Goal: Transaction & Acquisition: Purchase product/service

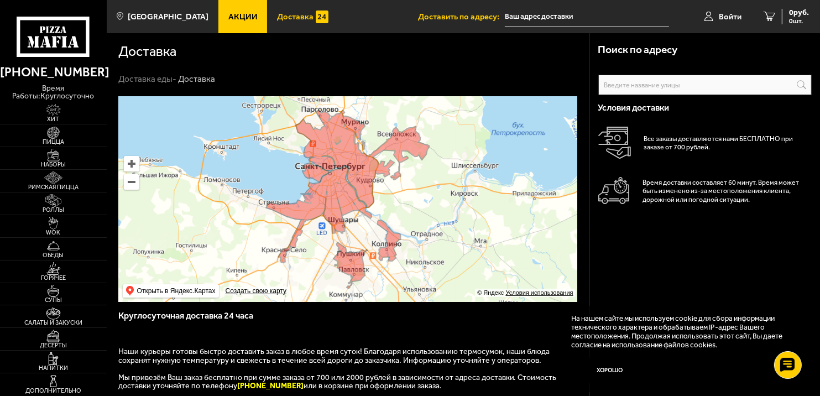
click at [622, 89] on input "text" at bounding box center [706, 85] width 214 height 20
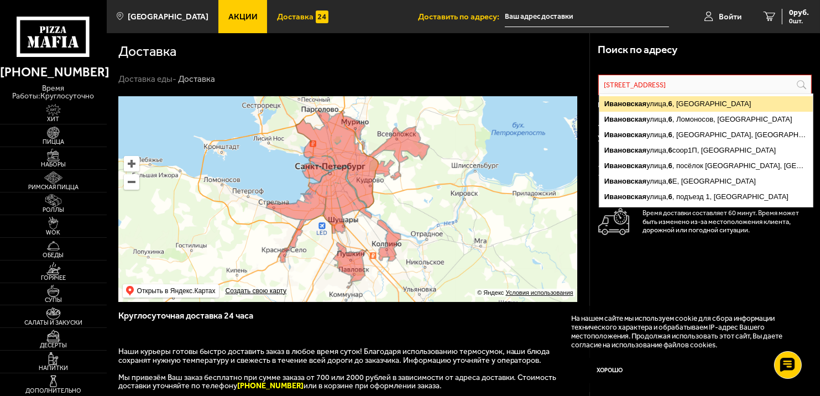
click at [692, 106] on ymaps "[STREET_ADDRESS]" at bounding box center [707, 103] width 214 height 15
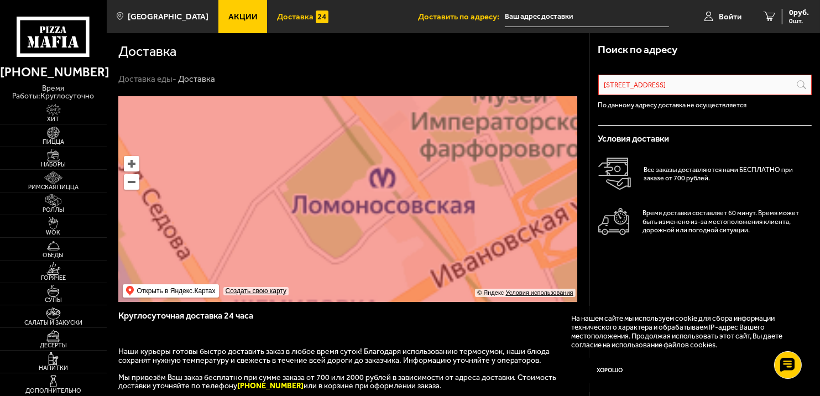
click at [381, 209] on ymaps at bounding box center [347, 199] width 459 height 206
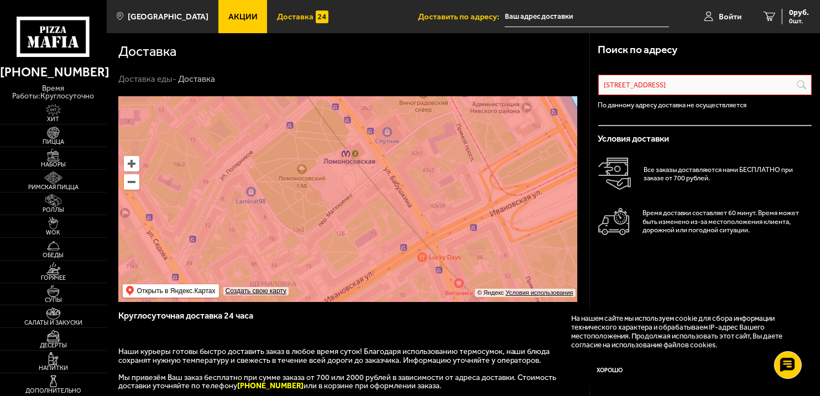
drag, startPoint x: 339, startPoint y: 162, endPoint x: 316, endPoint y: 124, distance: 43.5
click at [332, 151] on ymaps at bounding box center [347, 199] width 459 height 206
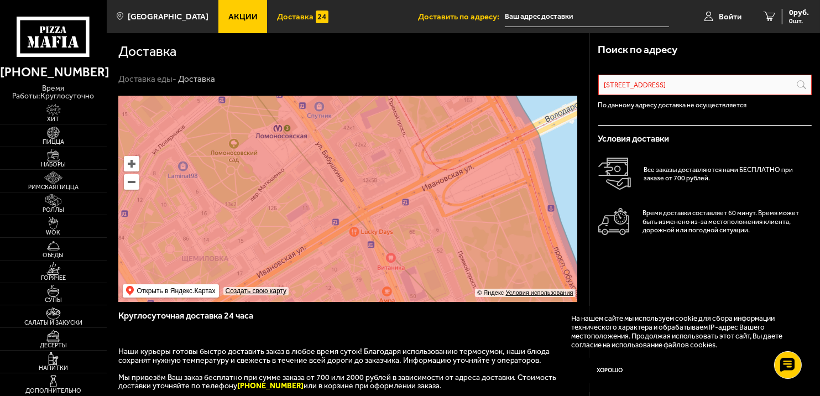
drag, startPoint x: 316, startPoint y: 124, endPoint x: 365, endPoint y: 223, distance: 110.3
click at [365, 223] on ymaps at bounding box center [347, 199] width 459 height 206
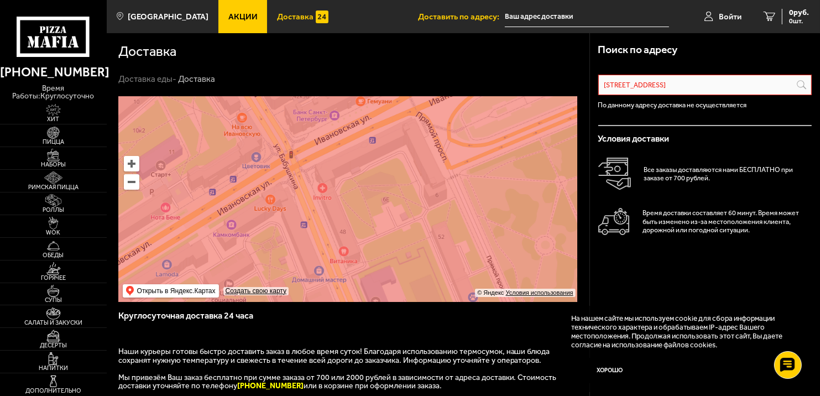
drag, startPoint x: 394, startPoint y: 241, endPoint x: 279, endPoint y: 100, distance: 181.3
click at [279, 100] on ymaps at bounding box center [347, 199] width 459 height 206
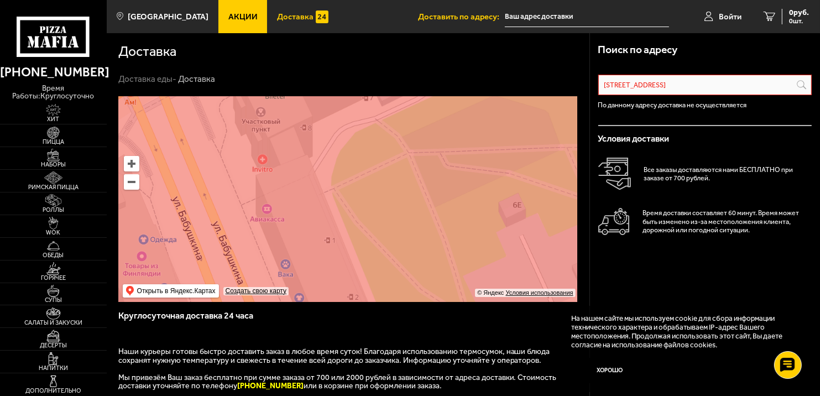
drag, startPoint x: 347, startPoint y: 237, endPoint x: 340, endPoint y: 228, distance: 11.4
click at [340, 228] on ymaps at bounding box center [347, 199] width 459 height 206
click at [327, 237] on ymaps at bounding box center [347, 199] width 459 height 206
type input "[STREET_ADDRESS][PERSON_NAME]"
click at [329, 236] on ymaps at bounding box center [347, 199] width 459 height 206
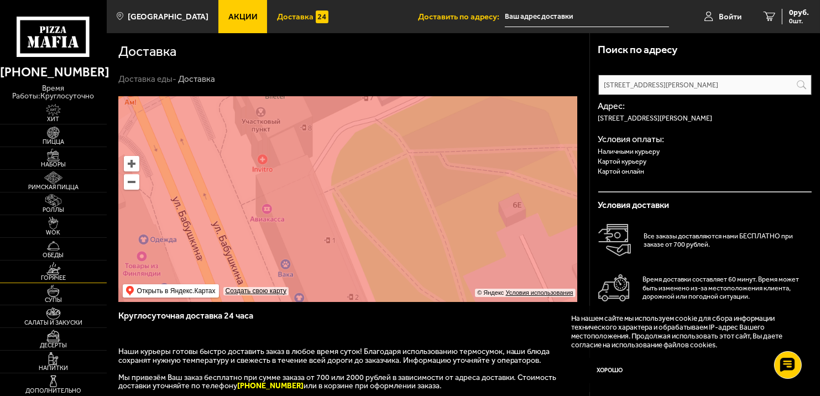
click at [63, 271] on img at bounding box center [53, 268] width 33 height 13
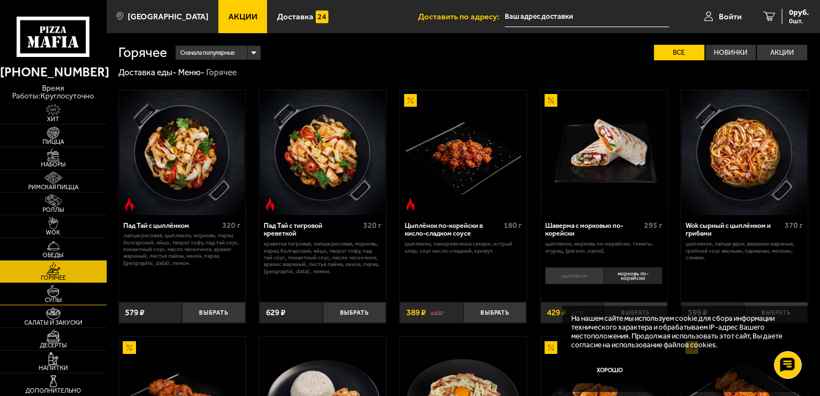
click at [65, 293] on img at bounding box center [53, 291] width 33 height 13
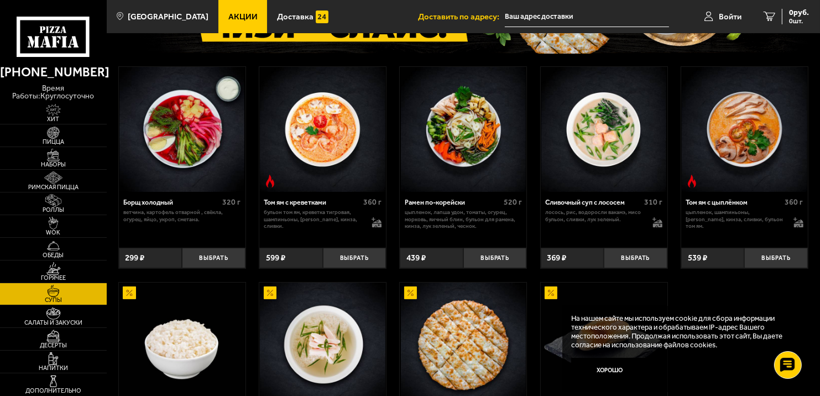
scroll to position [111, 0]
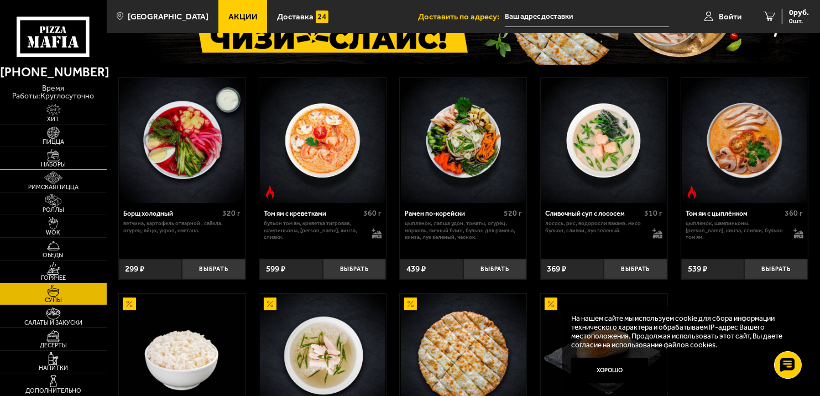
click at [63, 158] on img at bounding box center [53, 155] width 33 height 13
